Goal: Task Accomplishment & Management: Complete application form

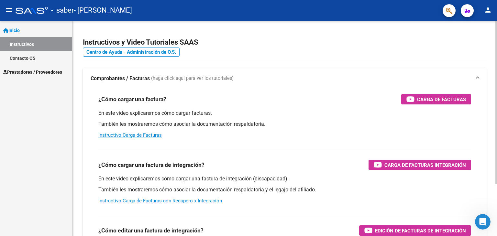
scroll to position [32, 0]
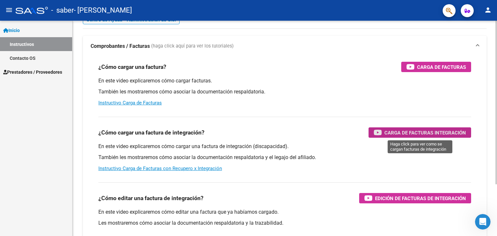
click at [412, 132] on span "Carga de Facturas Integración" at bounding box center [425, 133] width 82 height 8
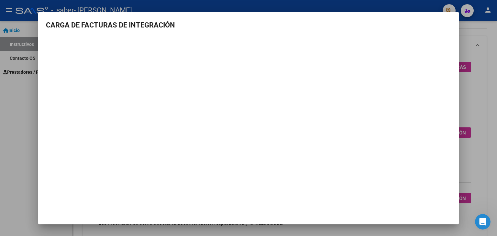
click at [443, 33] on mat-dialog-content "CARGA DE FACTURAS DE INTEGRACIÓN" at bounding box center [248, 102] width 421 height 164
click at [446, 19] on mat-dialog-container "CARGA DE FACTURAS DE INTEGRACIÓN" at bounding box center [248, 118] width 421 height 213
click at [443, 18] on mat-dialog-container "CARGA DE FACTURAS DE INTEGRACIÓN" at bounding box center [248, 118] width 421 height 213
click at [56, 29] on h3 "CARGA DE FACTURAS DE INTEGRACIÓN" at bounding box center [248, 25] width 405 height 11
click at [439, 207] on mat-dialog-container "CARGA DE FACTURAS DE INTEGRACIÓN" at bounding box center [248, 118] width 421 height 213
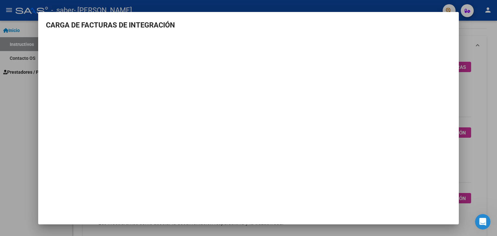
click at [492, 71] on div at bounding box center [248, 118] width 497 height 236
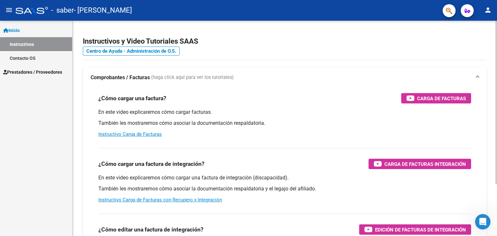
scroll to position [0, 0]
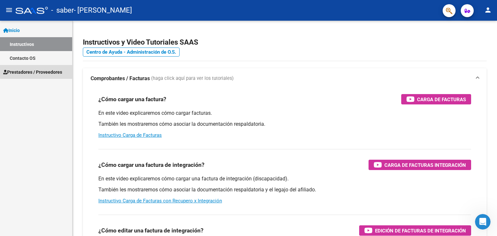
click at [47, 70] on span "Prestadores / Proveedores" at bounding box center [32, 72] width 59 height 7
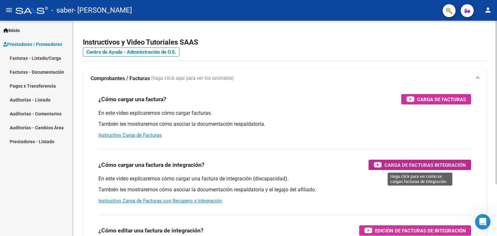
click at [410, 165] on span "Carga de Facturas Integración" at bounding box center [425, 165] width 82 height 8
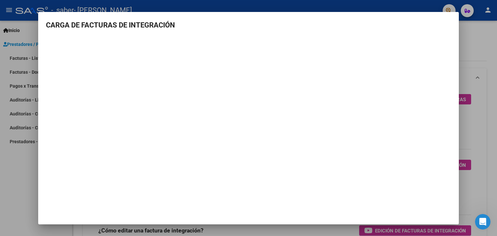
click at [478, 141] on div at bounding box center [248, 118] width 497 height 236
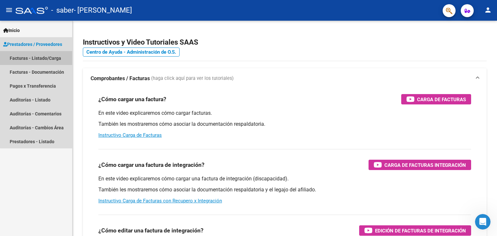
click at [42, 58] on link "Facturas - Listado/Carga" at bounding box center [36, 58] width 72 height 14
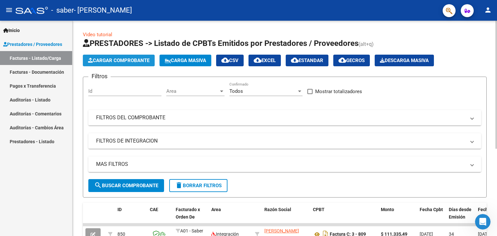
click at [106, 59] on span "Cargar Comprobante" at bounding box center [118, 61] width 61 height 6
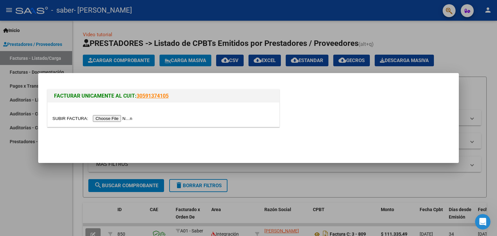
click at [122, 118] on input "file" at bounding box center [93, 118] width 82 height 7
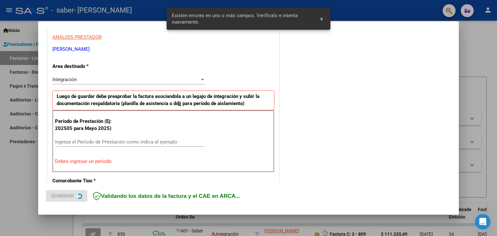
scroll to position [136, 0]
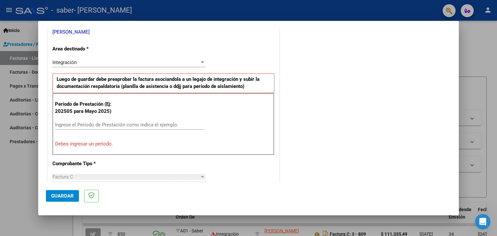
click at [98, 62] on div "Integración" at bounding box center [125, 63] width 147 height 6
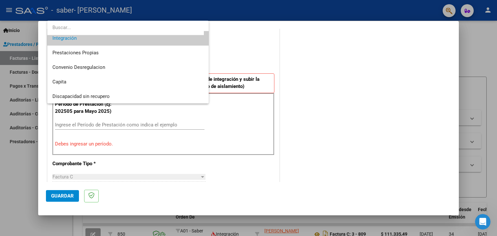
scroll to position [16, 0]
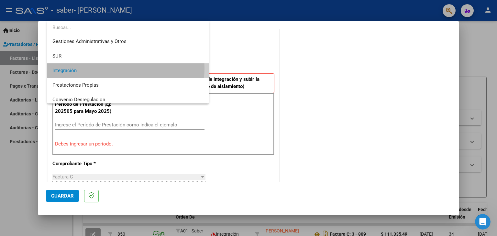
click at [98, 68] on span "Integración" at bounding box center [127, 70] width 151 height 15
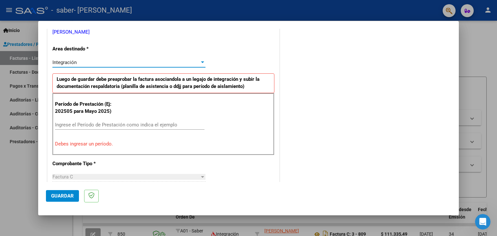
click at [98, 124] on input "Ingrese el Período de Prestación como indica el ejemplo" at bounding box center [129, 125] width 149 height 6
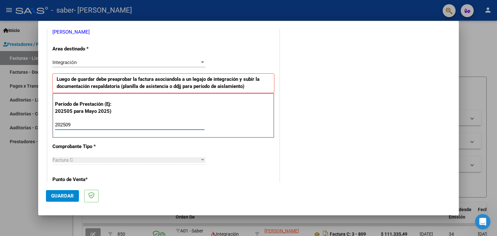
type input "202509"
click at [92, 157] on div "Factura C" at bounding box center [125, 160] width 147 height 6
click at [114, 174] on div "CUIT * 27-25248245-3 Ingresar CUIT ANALISIS PRESTADOR [PERSON_NAME] [PERSON_NAM…" at bounding box center [164, 217] width 232 height 487
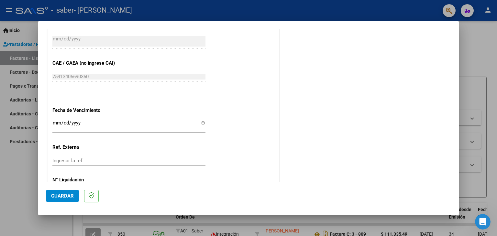
scroll to position [396, 0]
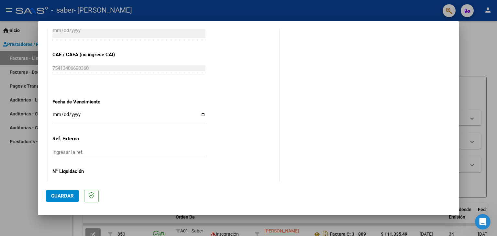
click at [201, 114] on input "Ingresar la fecha" at bounding box center [128, 117] width 153 height 10
type input "[DATE]"
click at [87, 150] on input "Ingresar la ref." at bounding box center [128, 152] width 153 height 6
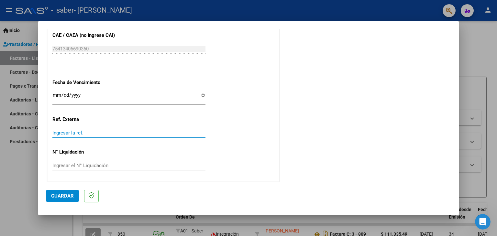
click at [69, 195] on span "Guardar" at bounding box center [62, 196] width 23 height 6
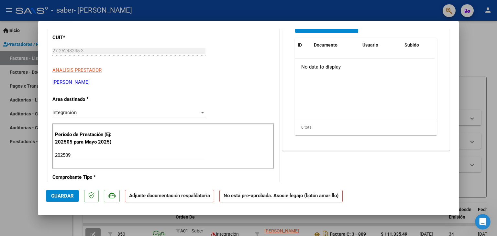
scroll to position [19, 0]
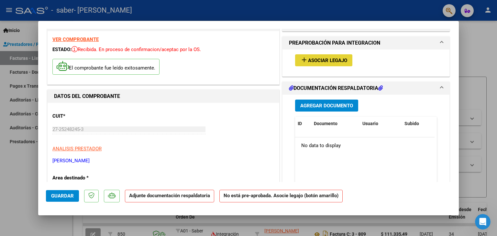
click at [323, 56] on button "add Asociar Legajo" at bounding box center [323, 60] width 57 height 12
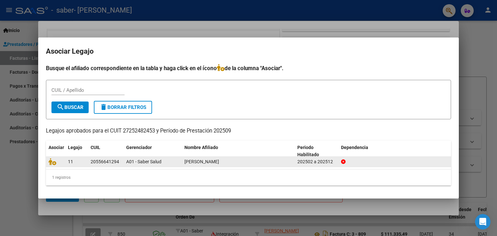
click at [217, 162] on span "[PERSON_NAME]" at bounding box center [201, 161] width 35 height 5
click at [51, 161] on icon at bounding box center [53, 161] width 8 height 7
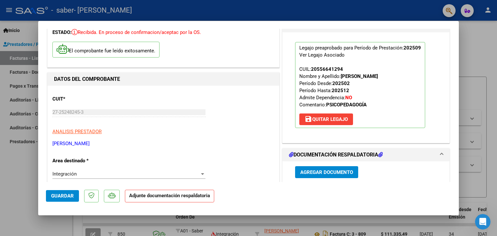
scroll to position [52, 0]
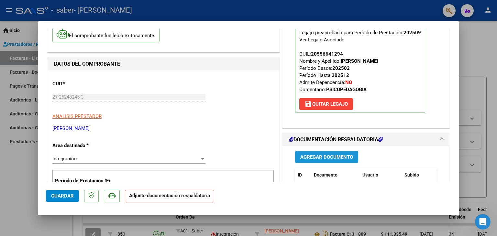
click at [333, 156] on span "Agregar Documento" at bounding box center [326, 157] width 53 height 6
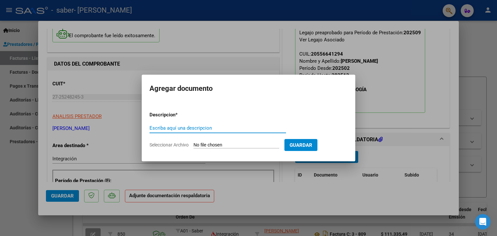
click at [199, 128] on input "Escriba aquí una descripcion" at bounding box center [217, 128] width 137 height 6
type input "planilla asistencia"
click at [236, 144] on input "Seleccionar Archivo" at bounding box center [236, 145] width 86 height 6
type input "C:\fakepath\PLANILLA [DATE] [PERSON_NAME].pdf"
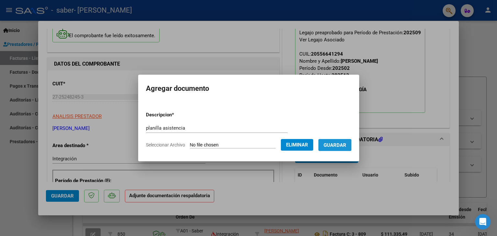
click at [344, 143] on span "Guardar" at bounding box center [335, 145] width 23 height 6
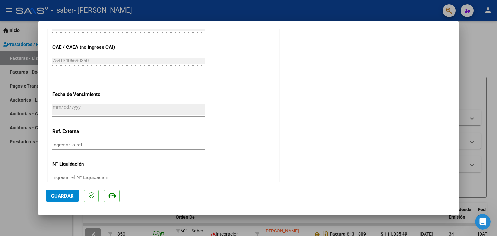
scroll to position [425, 0]
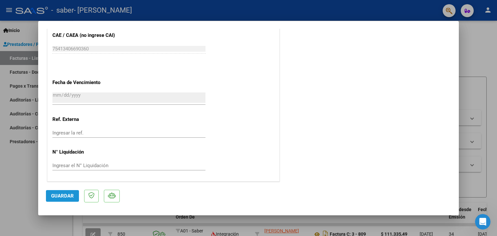
click at [69, 193] on span "Guardar" at bounding box center [62, 196] width 23 height 6
click at [69, 194] on span "Guardar" at bounding box center [62, 196] width 23 height 6
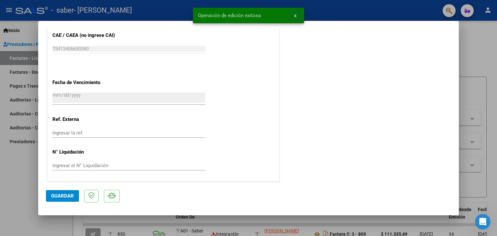
click at [295, 14] on span "x" at bounding box center [295, 16] width 2 height 6
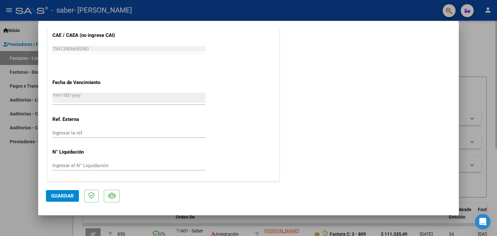
drag, startPoint x: 476, startPoint y: 63, endPoint x: 470, endPoint y: 63, distance: 5.8
click at [476, 63] on div at bounding box center [248, 118] width 497 height 236
type input "$ 0,00"
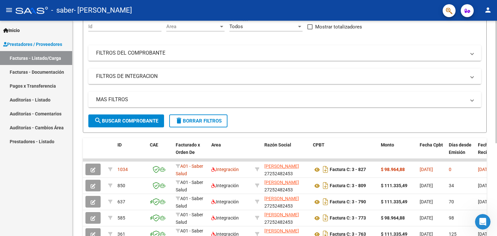
scroll to position [97, 0]
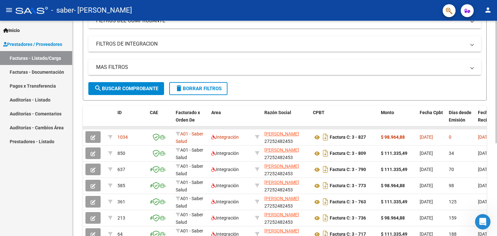
drag, startPoint x: 333, startPoint y: 127, endPoint x: 354, endPoint y: 127, distance: 21.4
click at [354, 127] on datatable-body-cell at bounding box center [344, 127] width 68 height 3
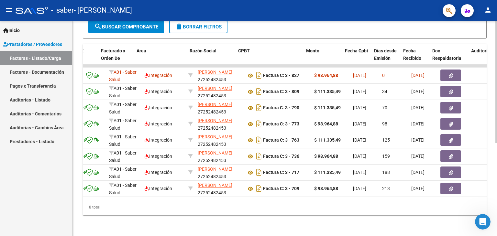
scroll to position [0, 75]
